Goal: Transaction & Acquisition: Purchase product/service

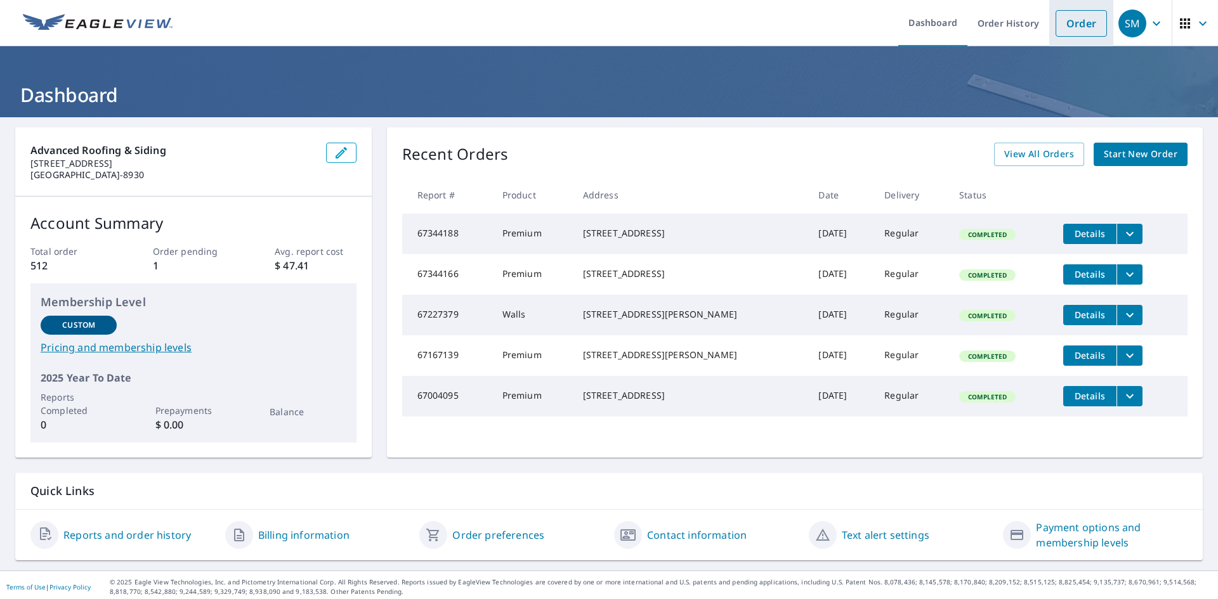
click at [1066, 23] on link "Order" at bounding box center [1081, 23] width 51 height 27
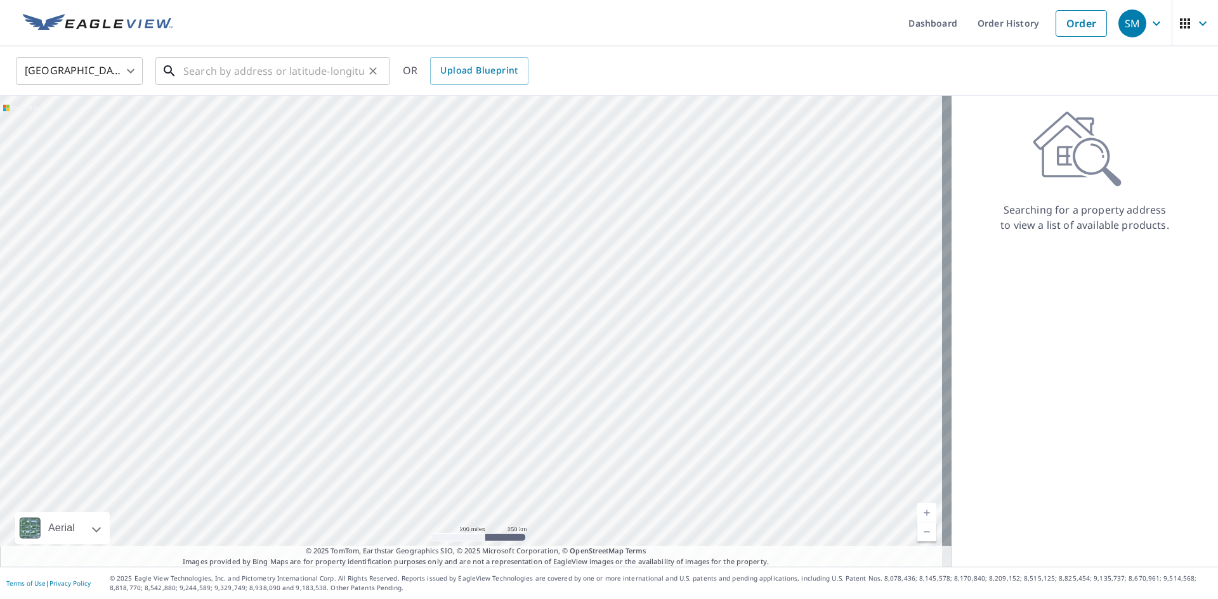
click at [292, 66] on input "text" at bounding box center [273, 71] width 181 height 36
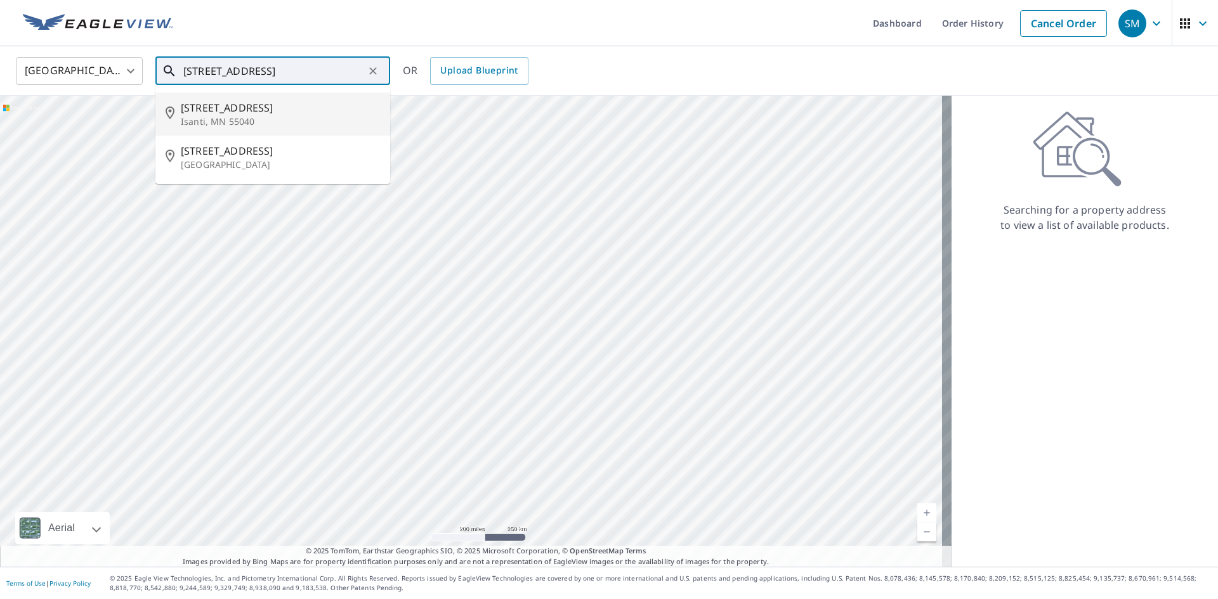
click at [268, 114] on span "[STREET_ADDRESS]" at bounding box center [280, 107] width 199 height 15
type input "[STREET_ADDRESS]"
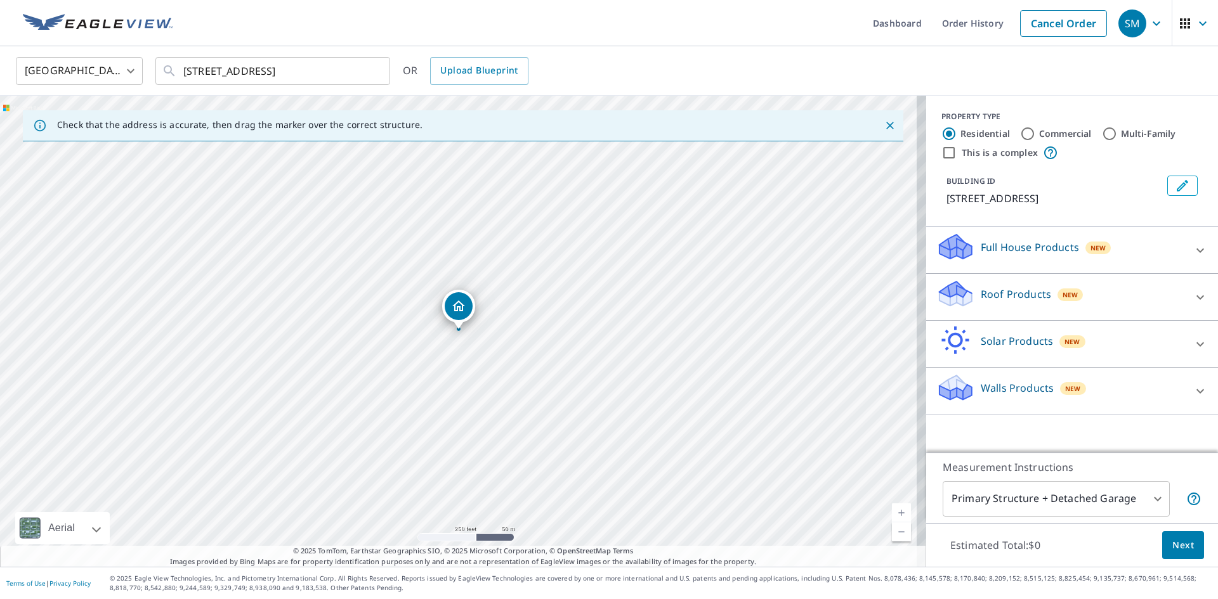
click at [892, 516] on link "Current Level 17, Zoom In" at bounding box center [901, 513] width 19 height 19
click at [892, 516] on link "Current Level 18, Zoom In" at bounding box center [901, 513] width 19 height 19
click at [892, 516] on link "Current Level 19, Zoom In" at bounding box center [901, 513] width 19 height 19
click at [983, 383] on p "Walls Products" at bounding box center [1017, 388] width 73 height 15
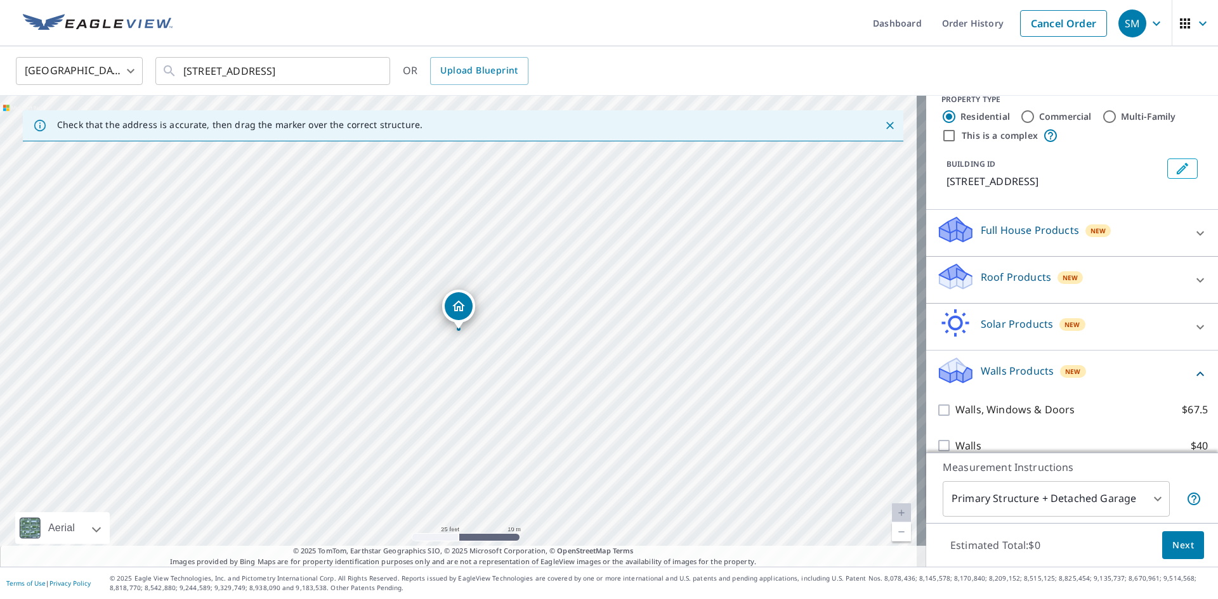
scroll to position [34, 0]
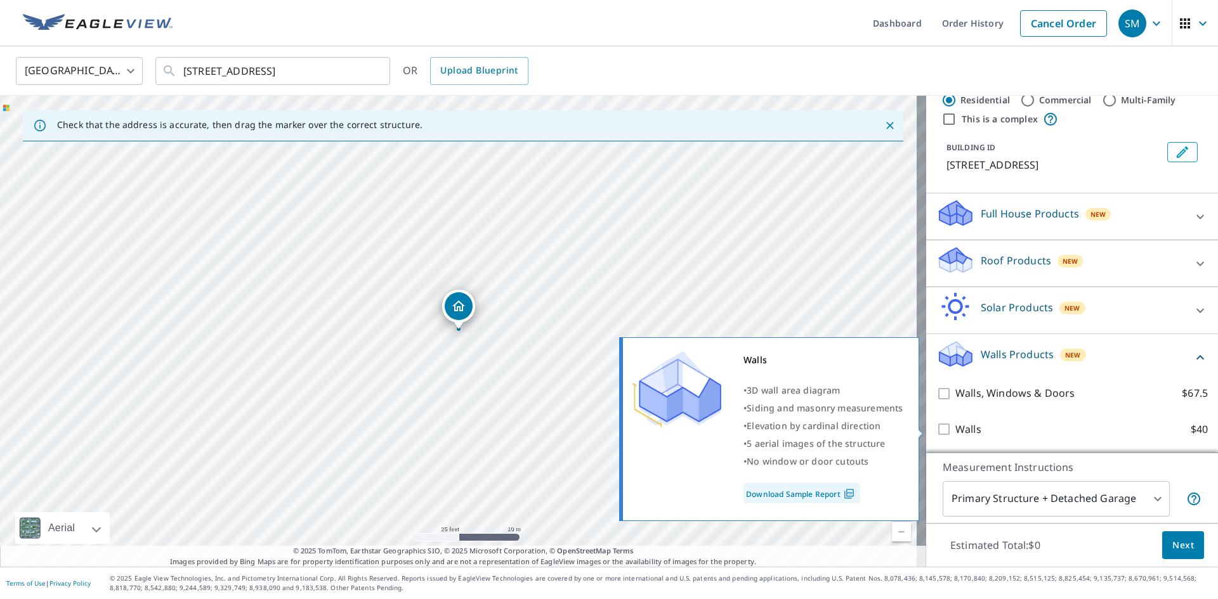
click at [958, 430] on p "Walls" at bounding box center [968, 430] width 26 height 16
click at [955, 430] on input "Walls $40" at bounding box center [945, 429] width 19 height 15
checkbox input "true"
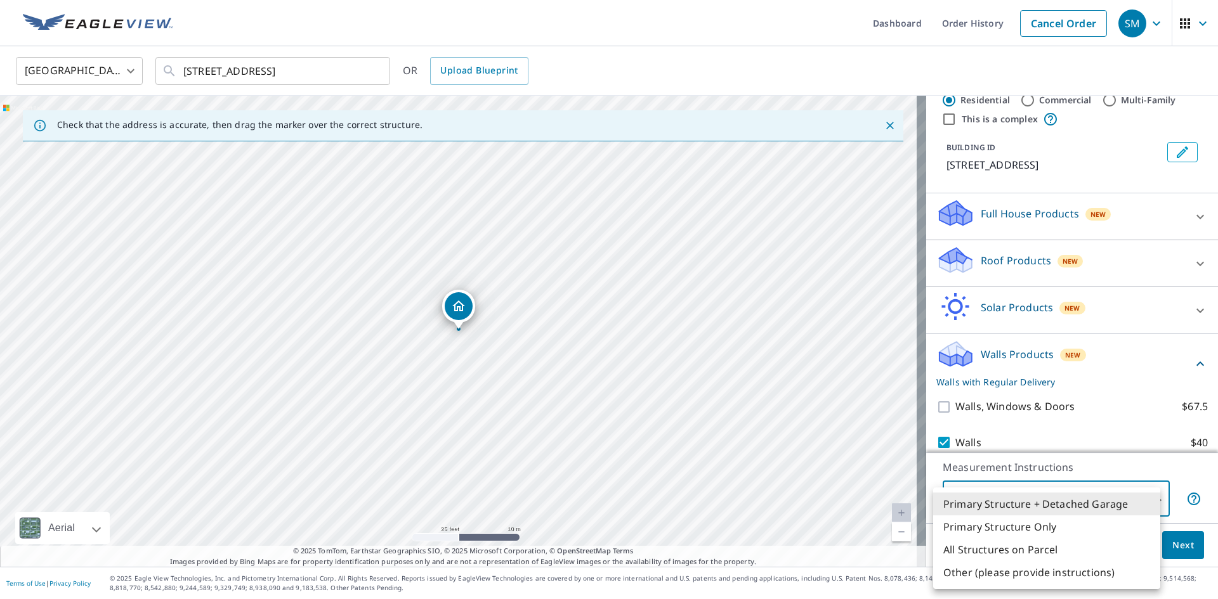
click at [993, 500] on body "SM SM Dashboard Order History Cancel Order SM United States [GEOGRAPHIC_DATA] ​…" at bounding box center [609, 299] width 1218 height 599
click at [997, 529] on li "Primary Structure Only" at bounding box center [1046, 527] width 227 height 23
type input "2"
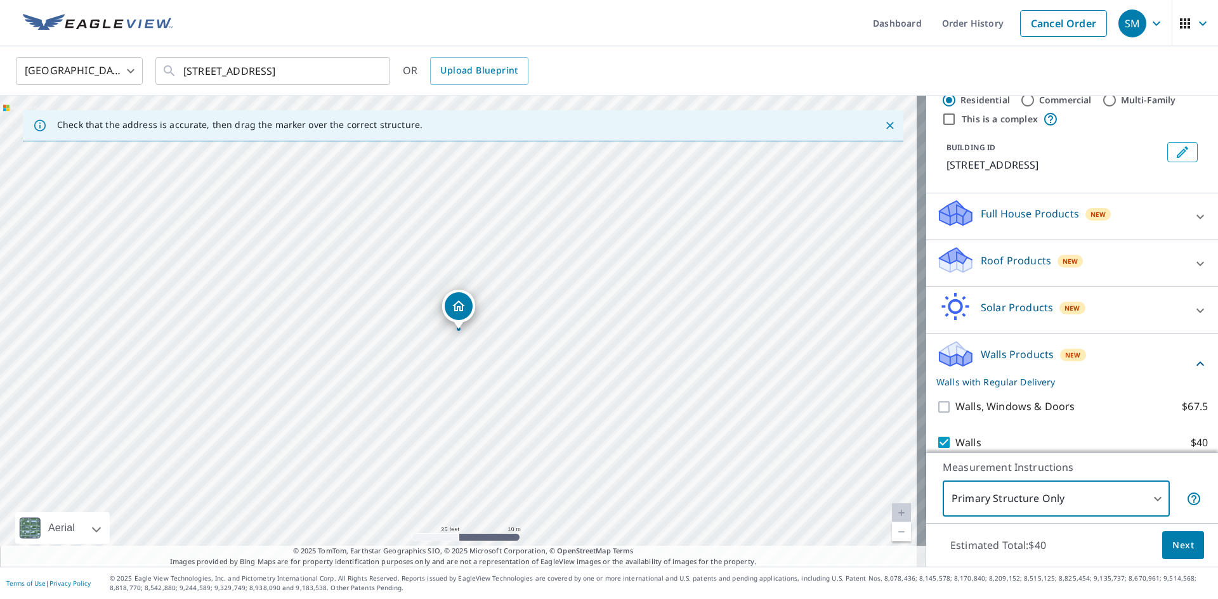
click at [1177, 543] on span "Next" at bounding box center [1183, 546] width 22 height 16
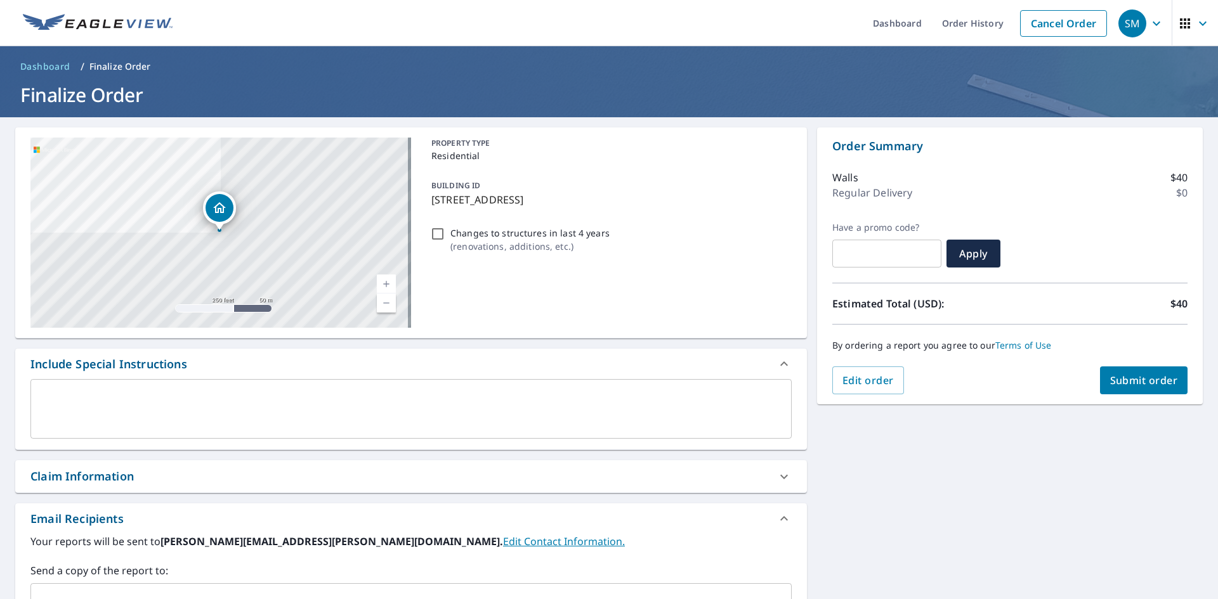
click at [1130, 381] on span "Submit order" at bounding box center [1144, 381] width 68 height 14
checkbox input "true"
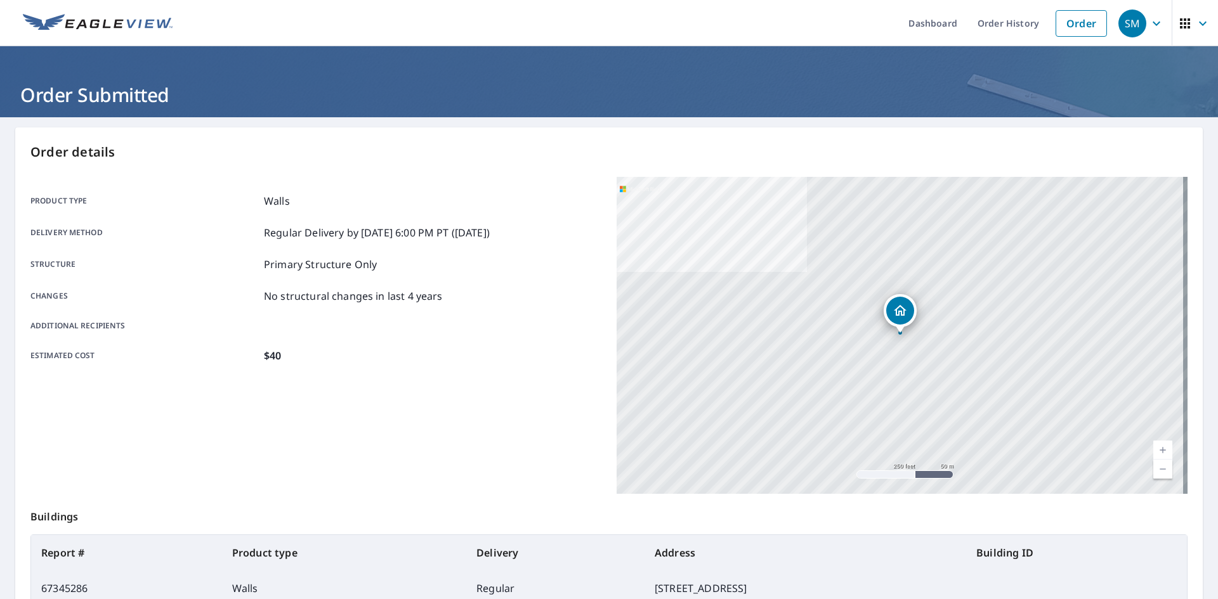
click at [1134, 35] on div "SM" at bounding box center [1132, 24] width 28 height 28
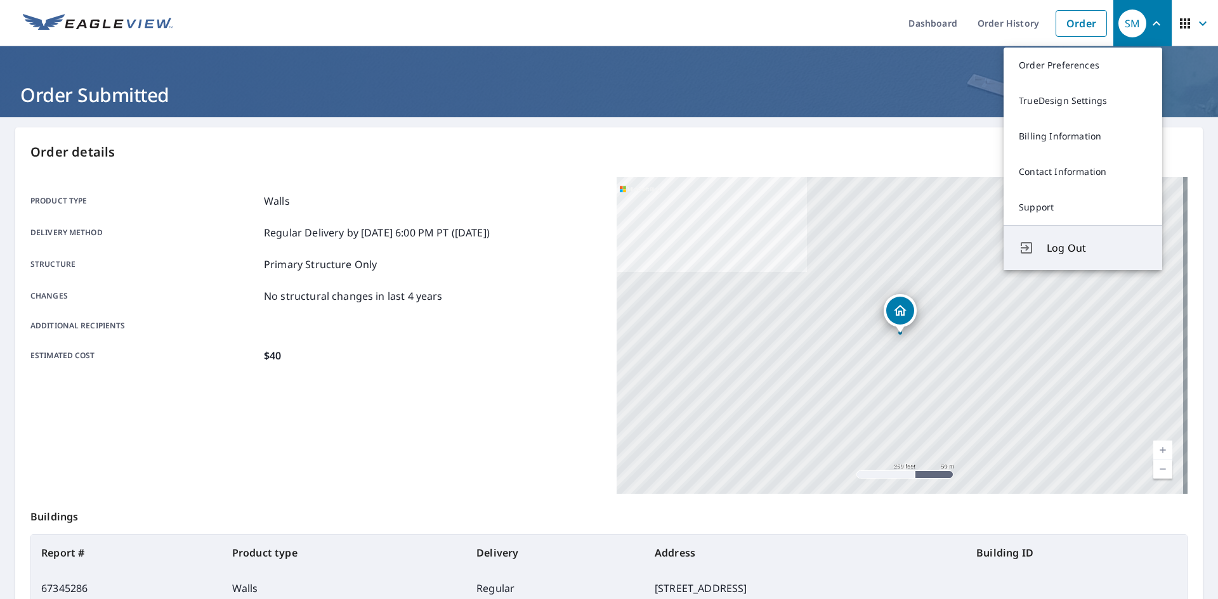
click at [1068, 249] on span "Log Out" at bounding box center [1097, 247] width 100 height 15
